Goal: Task Accomplishment & Management: Use online tool/utility

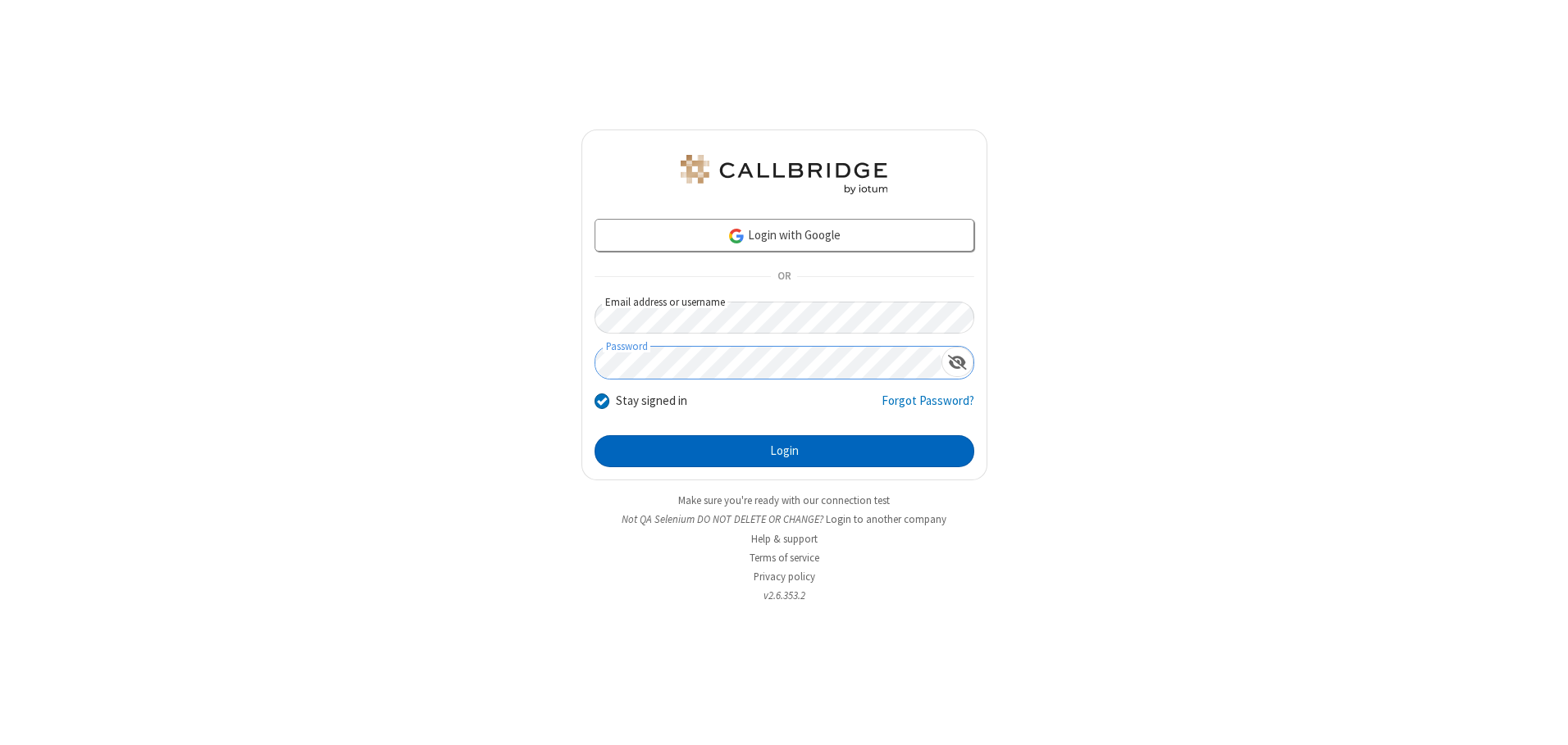
click at [784, 451] on button "Login" at bounding box center [784, 452] width 380 height 33
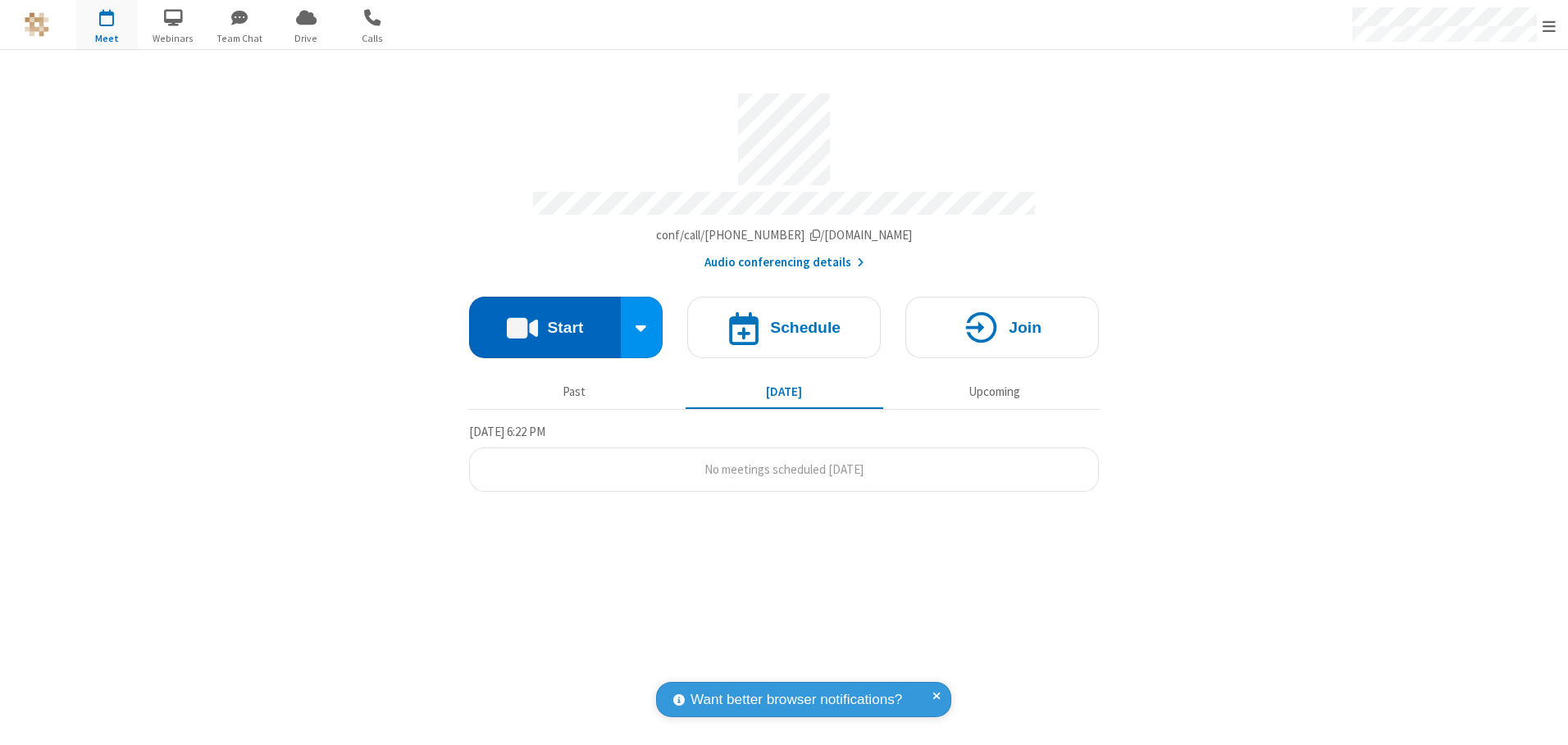
click at [545, 322] on button "Start" at bounding box center [545, 328] width 152 height 62
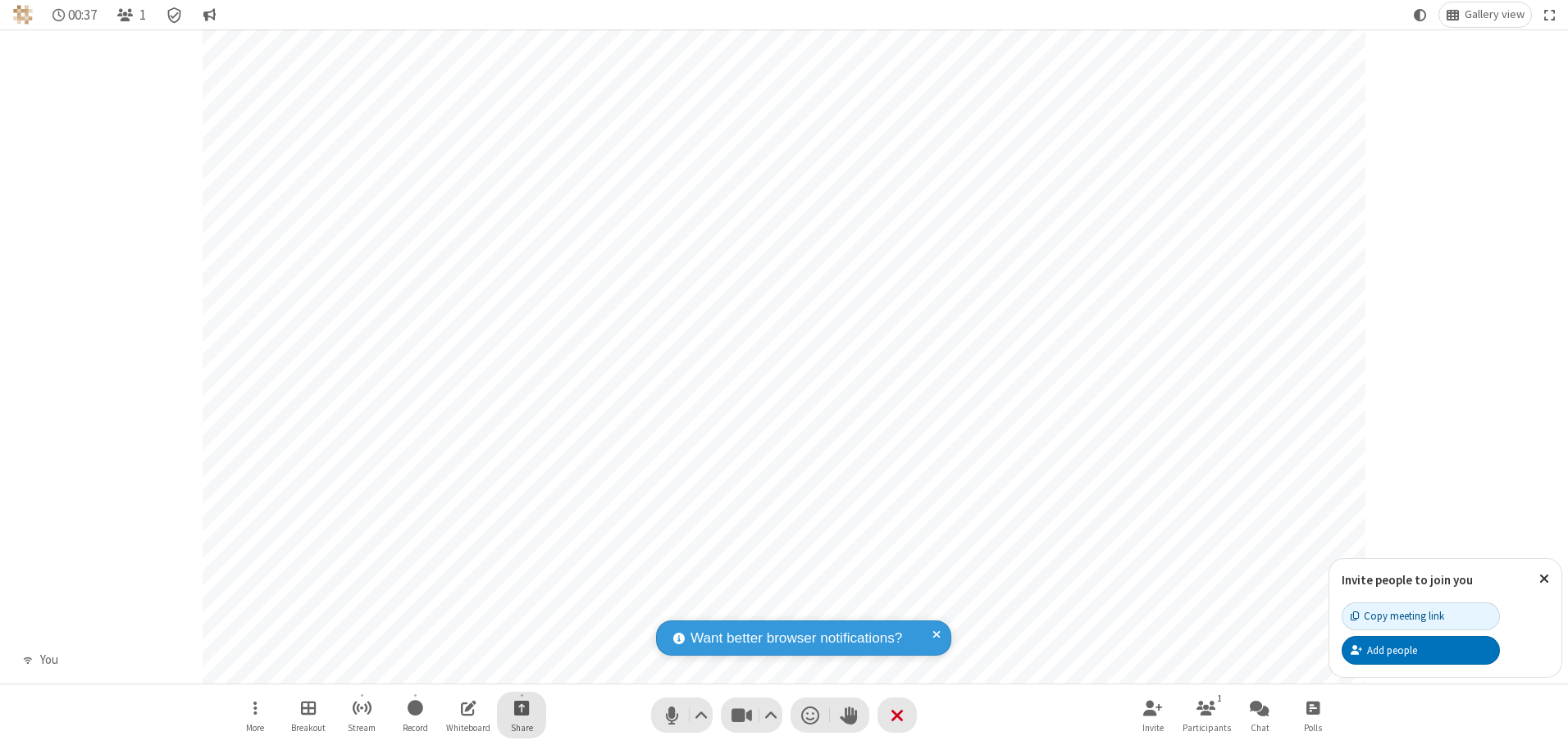
click at [521, 708] on span "Start sharing" at bounding box center [522, 708] width 16 height 21
click at [455, 668] on span "Share my screen" at bounding box center [456, 669] width 19 height 14
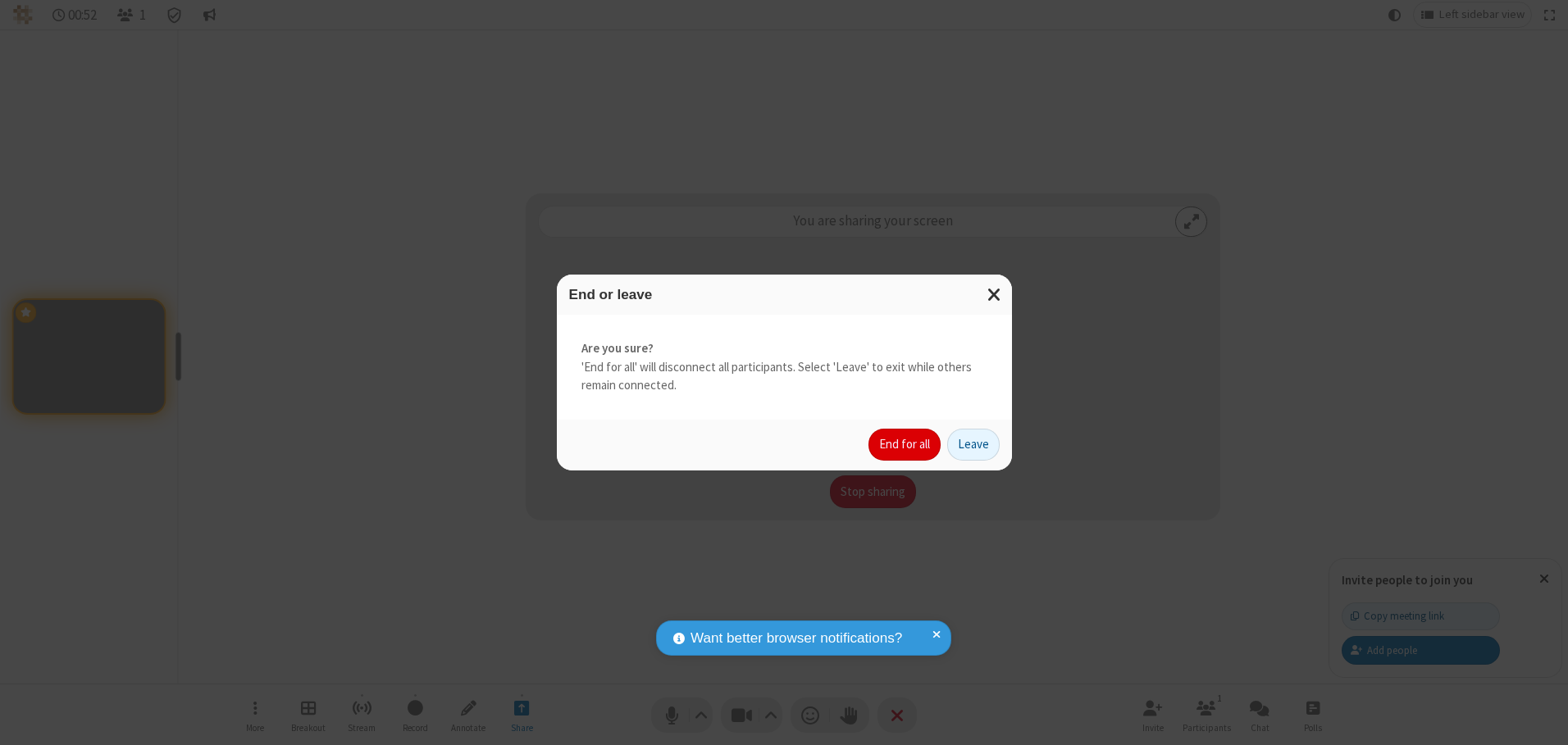
click at [906, 444] on button "End for all" at bounding box center [905, 445] width 72 height 33
